Goal: Task Accomplishment & Management: Manage account settings

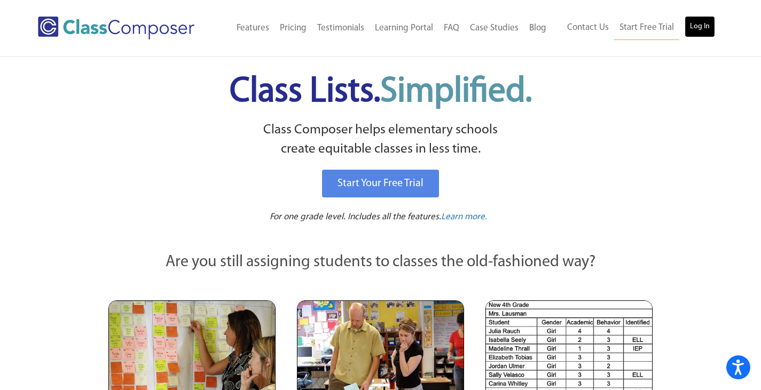
click at [710, 28] on link "Log In" at bounding box center [700, 26] width 30 height 21
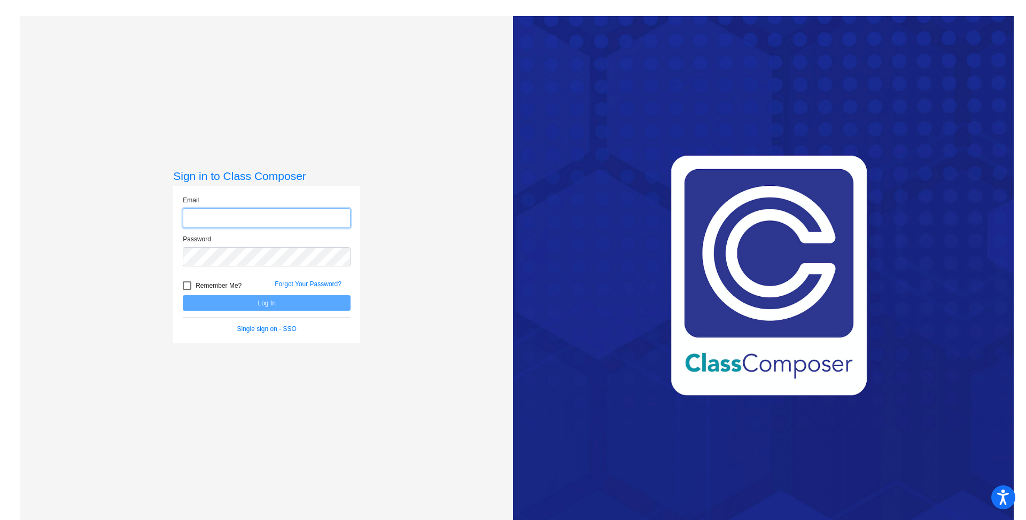
type input "[EMAIL_ADDRESS][DOMAIN_NAME]"
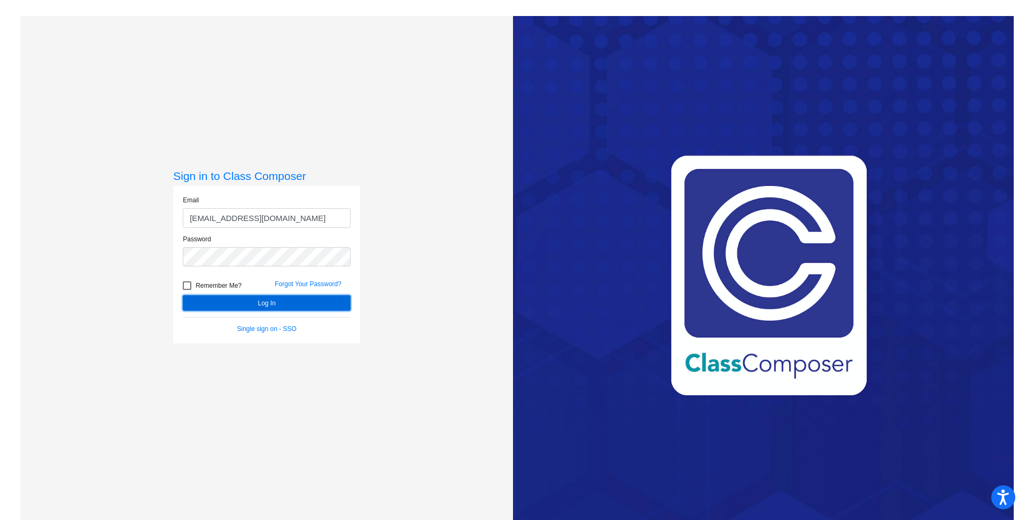
click at [274, 302] on button "Log In" at bounding box center [267, 302] width 168 height 15
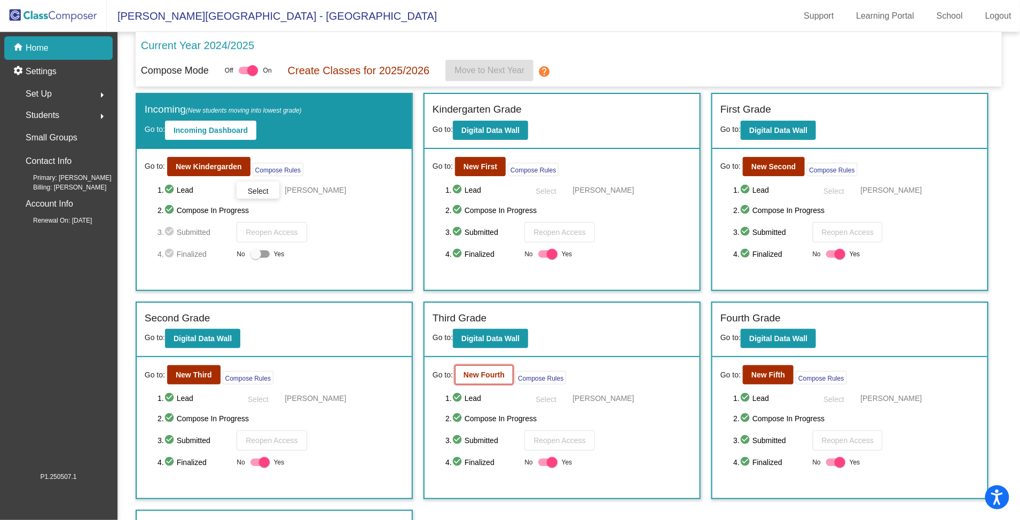
click at [494, 378] on b "New Fourth" at bounding box center [484, 375] width 41 height 9
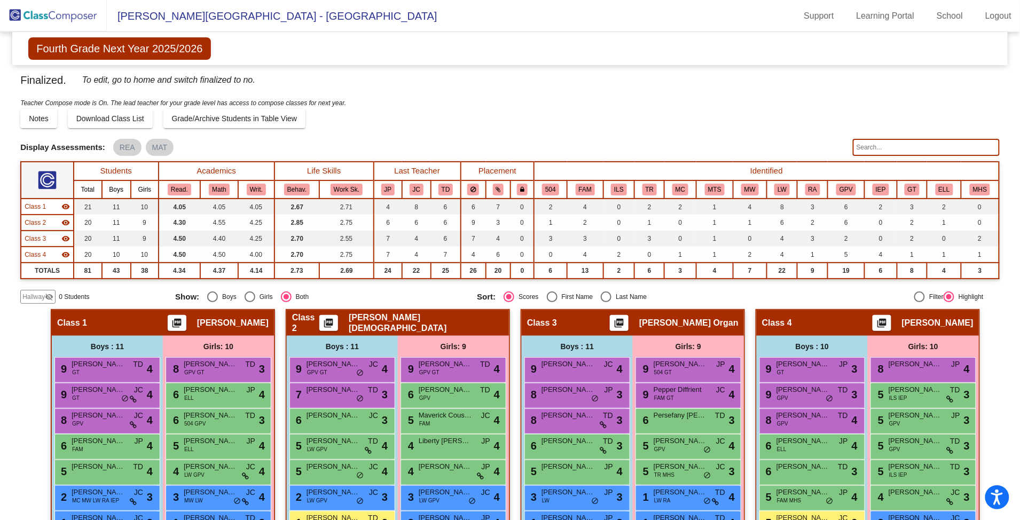
click at [861, 148] on input "text" at bounding box center [926, 147] width 147 height 17
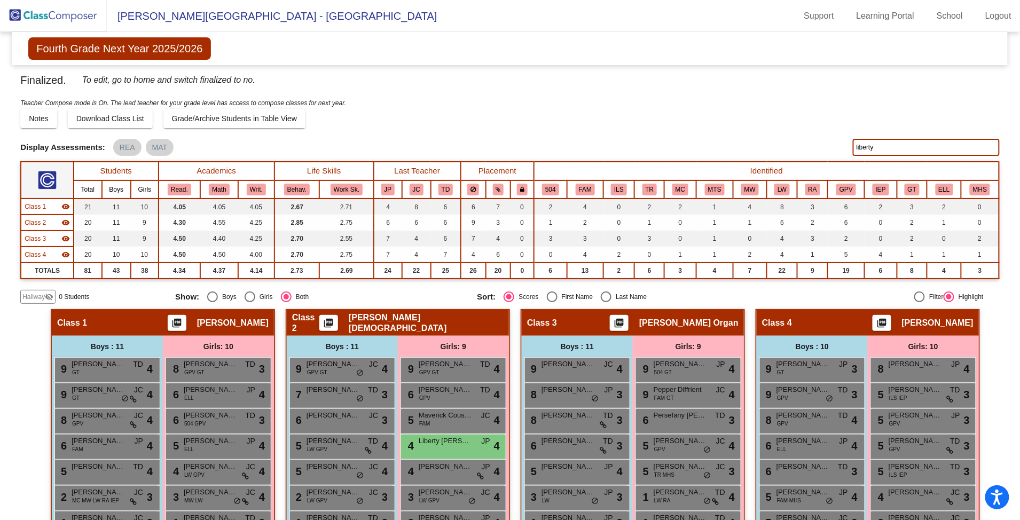
type input "liberty"
click at [432, 449] on div "4 Liberty [PERSON_NAME] lock do_not_disturb_alt 4" at bounding box center [453, 446] width 102 height 22
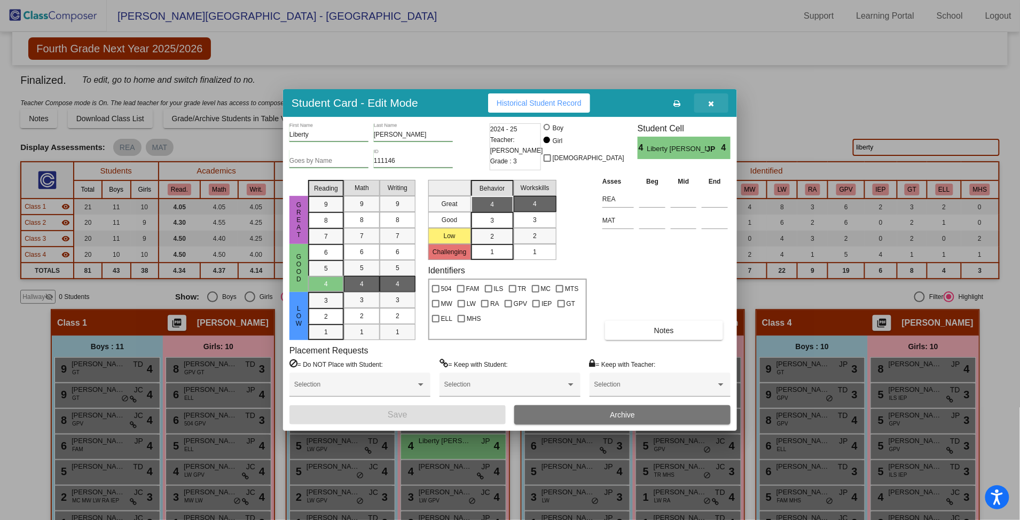
click at [712, 104] on icon "button" at bounding box center [712, 103] width 6 height 7
